Goal: Transaction & Acquisition: Purchase product/service

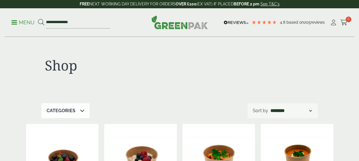
click at [15, 21] on link "Menu" at bounding box center [22, 22] width 23 height 6
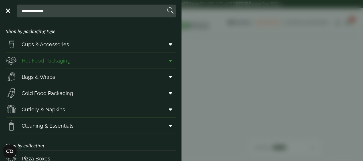
click at [168, 61] on span at bounding box center [169, 60] width 13 height 11
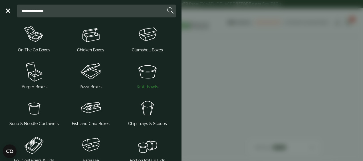
scroll to position [57, 0]
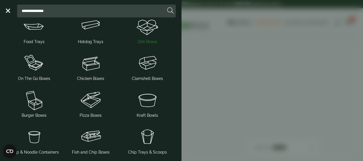
click at [145, 41] on span "Deli Boxes" at bounding box center [147, 42] width 19 height 6
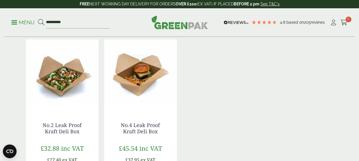
scroll to position [314, 0]
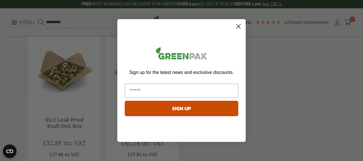
click at [238, 28] on circle "Close dialog" at bounding box center [238, 26] width 9 height 9
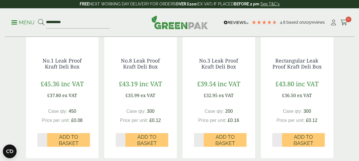
scroll to position [171, 0]
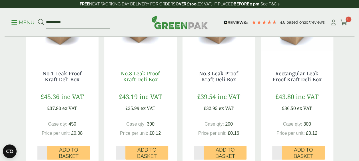
click at [149, 73] on link "No.8 Leak Proof Kraft Deli Box" at bounding box center [140, 76] width 39 height 13
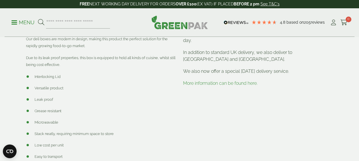
scroll to position [200, 0]
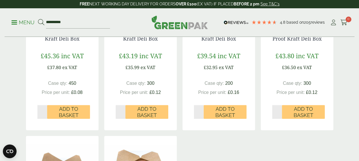
scroll to position [200, 0]
